Goal: Check status

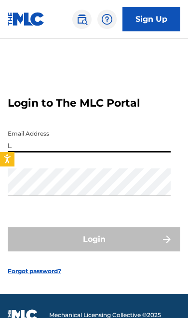
type input "[EMAIL_ADDRESS][DOMAIN_NAME]"
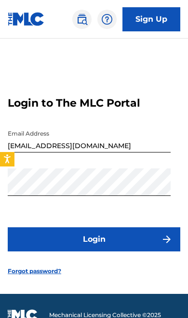
click at [150, 251] on button "Login" at bounding box center [94, 239] width 173 height 24
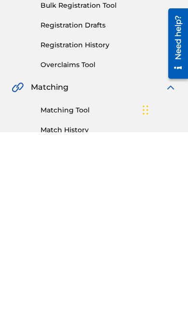
scroll to position [186, 0]
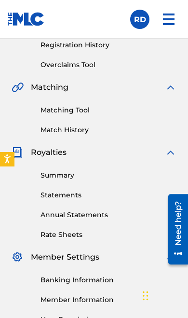
click at [57, 197] on link "Statements" at bounding box center [109, 195] width 136 height 10
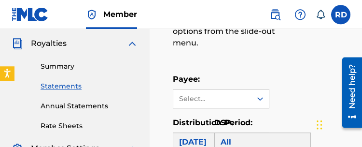
scroll to position [268, 0]
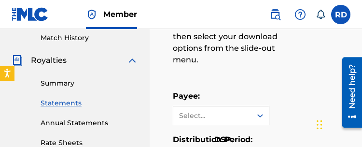
click at [54, 124] on link "Annual Statements" at bounding box center [89, 123] width 97 height 10
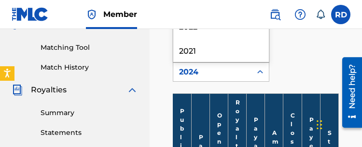
scroll to position [246, 0]
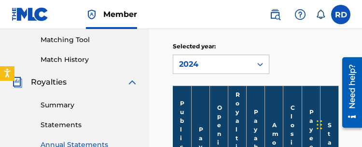
click at [46, 103] on link "Summary" at bounding box center [89, 105] width 97 height 10
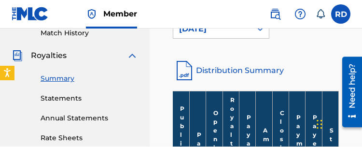
scroll to position [273, 0]
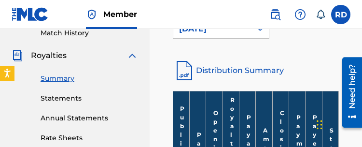
click at [188, 68] on link "Distribution Summary" at bounding box center [256, 70] width 166 height 23
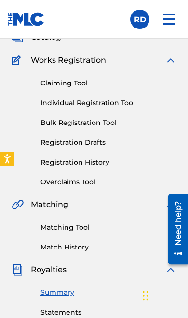
scroll to position [0, 0]
